Goal: Information Seeking & Learning: Find contact information

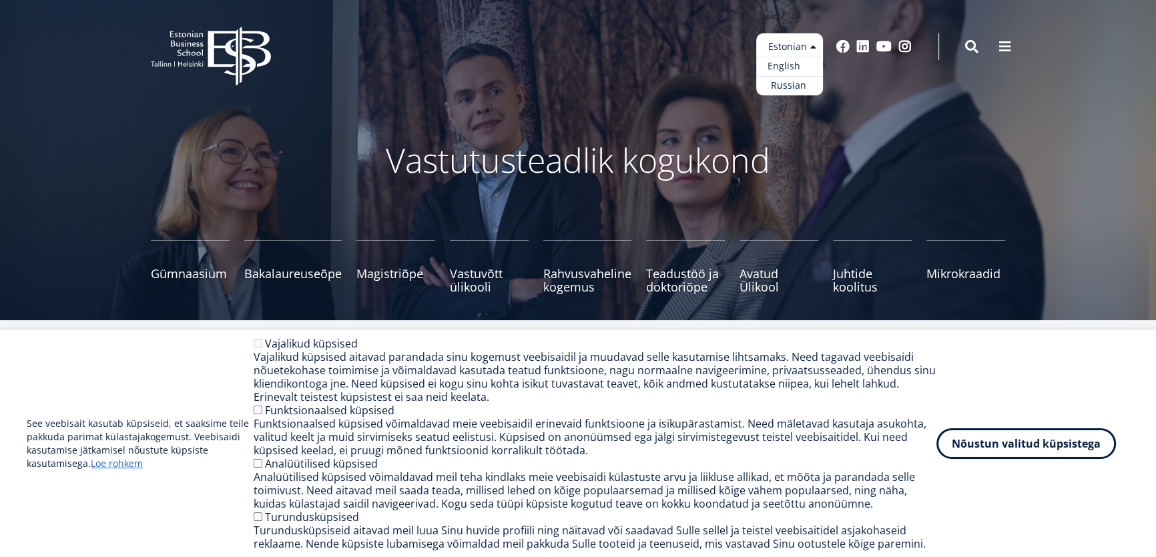
click at [801, 61] on link "English" at bounding box center [789, 66] width 67 height 19
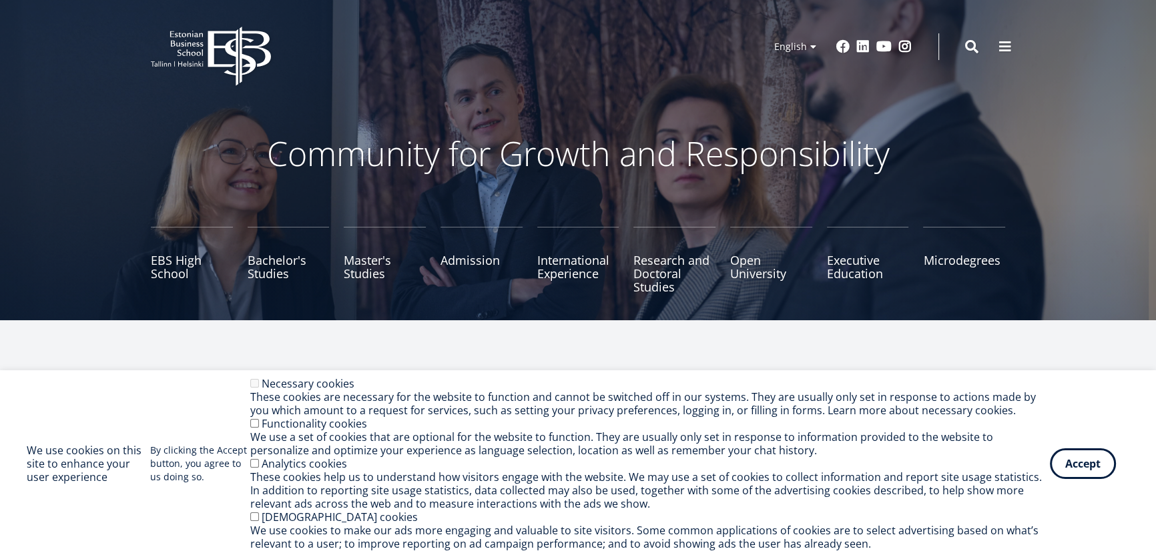
drag, startPoint x: 1081, startPoint y: 460, endPoint x: 1048, endPoint y: 456, distance: 33.6
click at [1078, 460] on button "Accept" at bounding box center [1083, 463] width 66 height 31
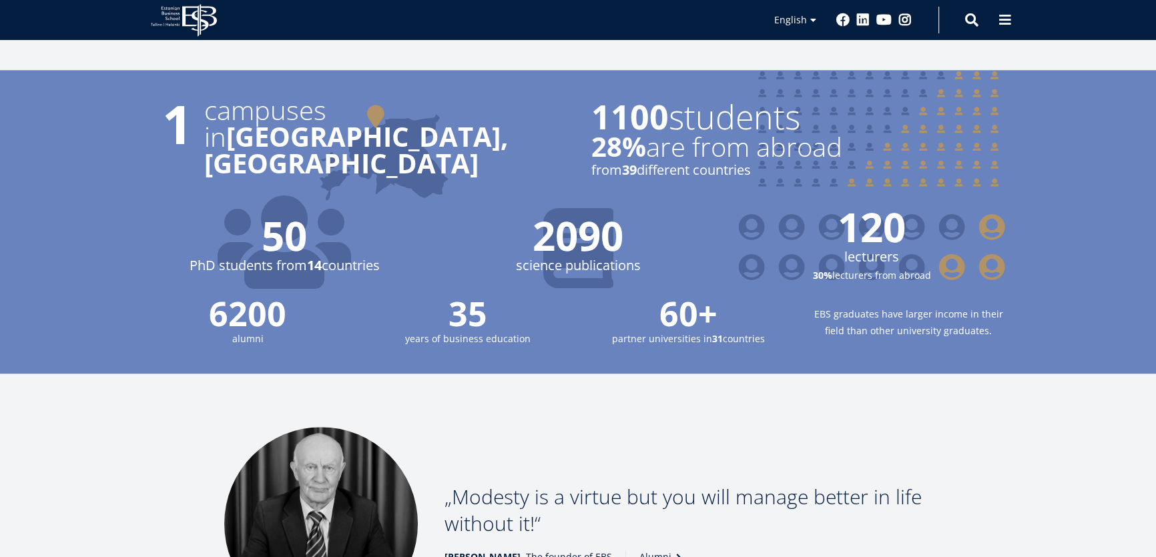
scroll to position [1910, 0]
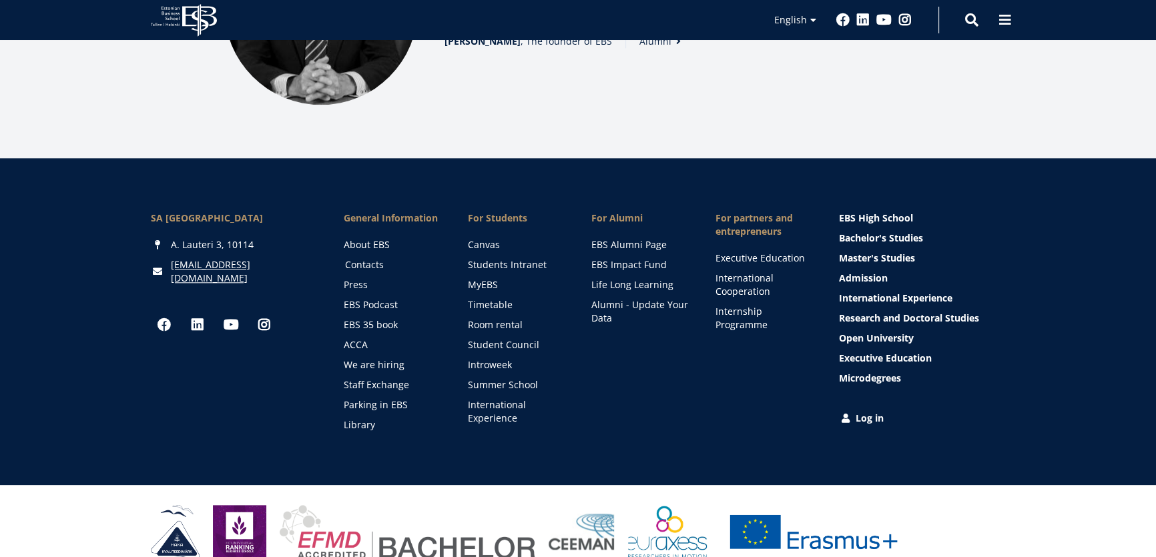
click at [374, 258] on link "Contacts" at bounding box center [393, 264] width 97 height 13
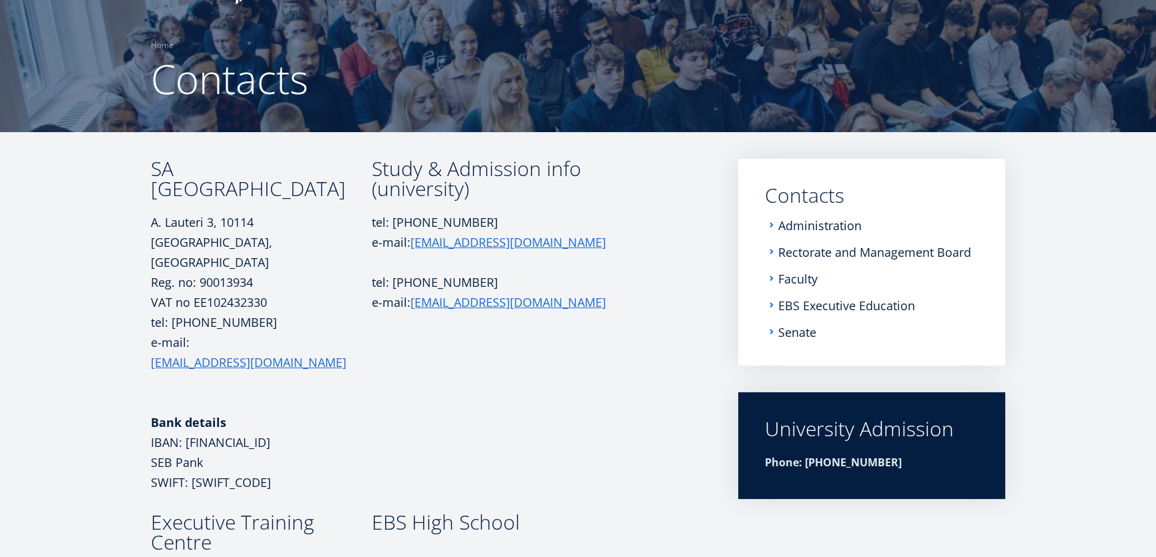
scroll to position [27, 0]
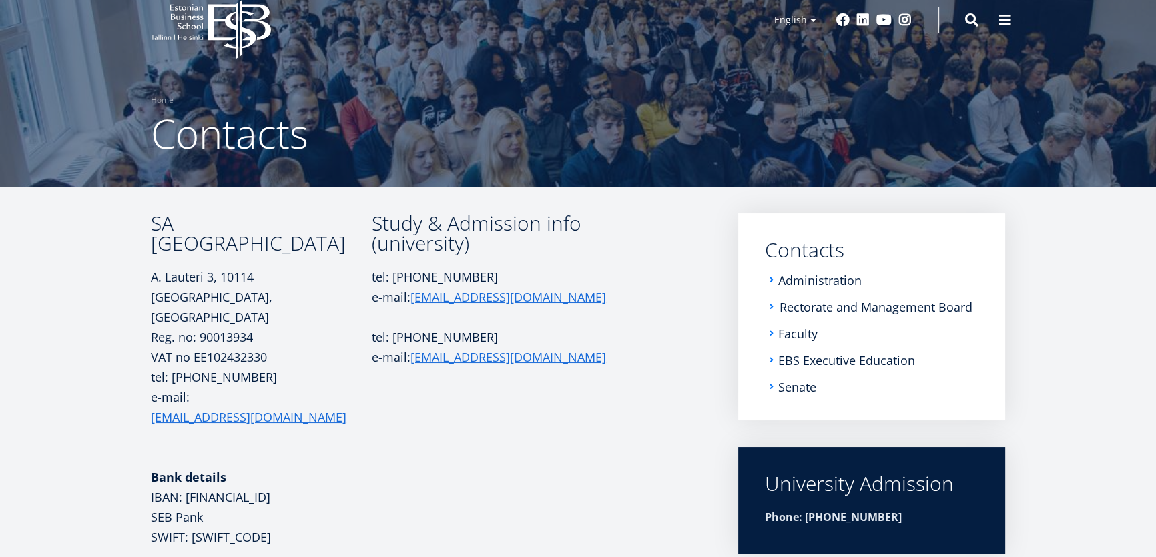
click at [805, 302] on link "Rectorate and Management Board" at bounding box center [875, 306] width 193 height 13
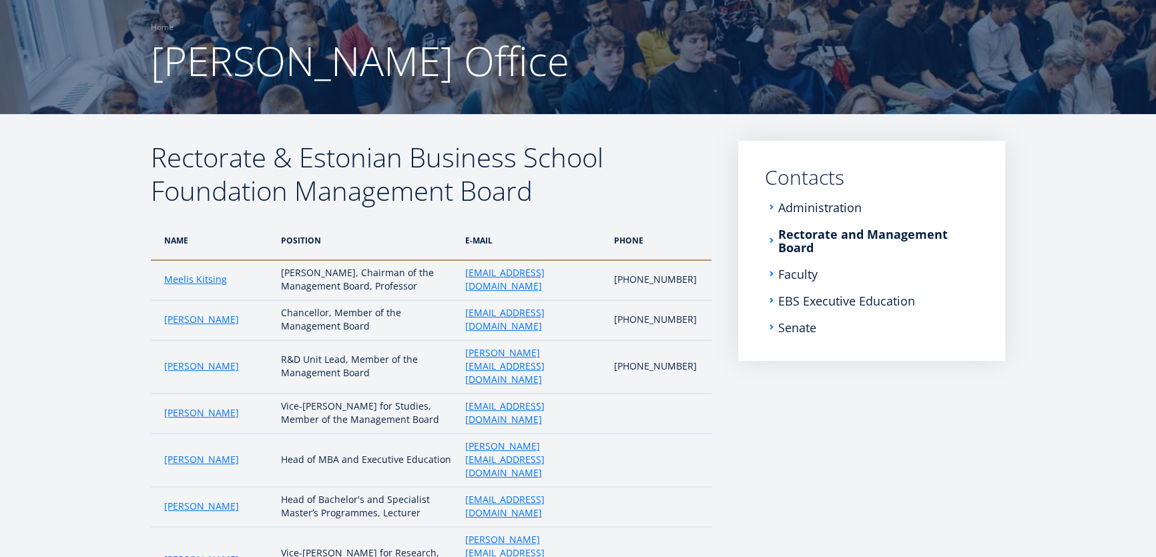
scroll to position [121, 0]
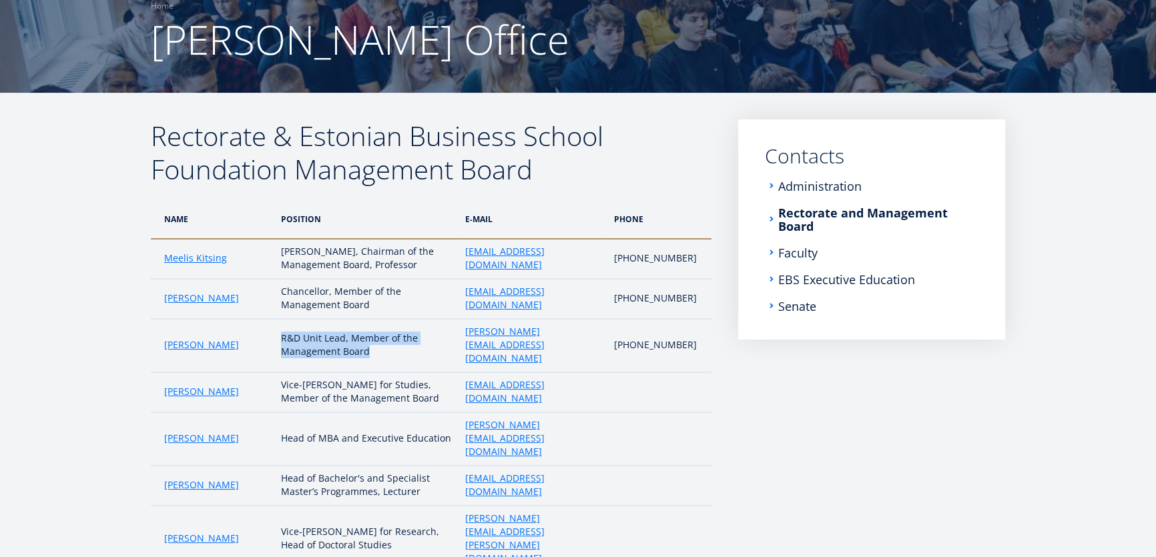
drag, startPoint x: 376, startPoint y: 342, endPoint x: 278, endPoint y: 332, distance: 97.9
click at [278, 332] on td "R&D Unit Lead, Member of the Management Board" at bounding box center [366, 345] width 184 height 53
copy td "R&D Unit Lead, Member of the Management Board"
